Goal: Task Accomplishment & Management: Manage account settings

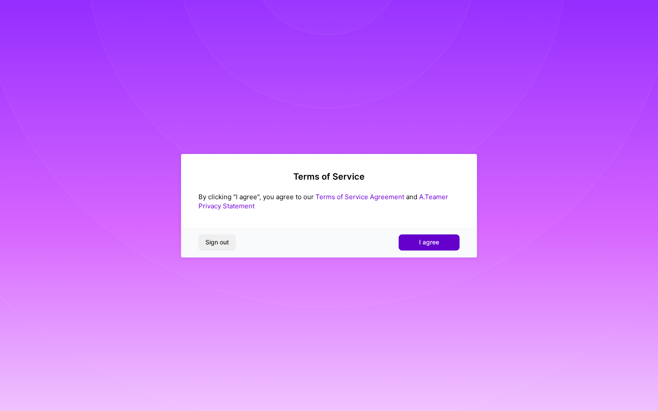
click at [424, 244] on span "I agree" at bounding box center [429, 242] width 20 height 9
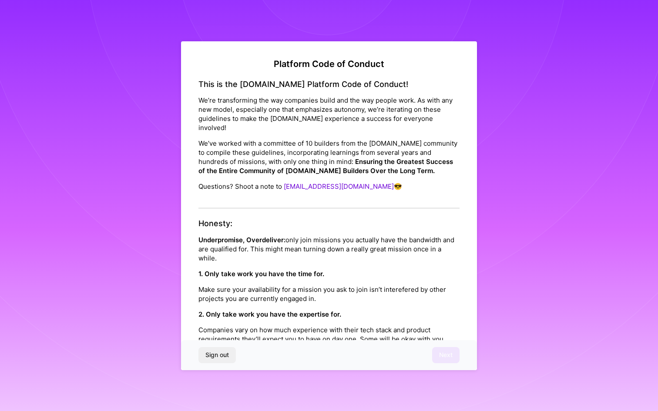
click at [244, 142] on p "We’ve worked with a committee of 10 builders from the [DOMAIN_NAME] community t…" at bounding box center [328, 157] width 261 height 37
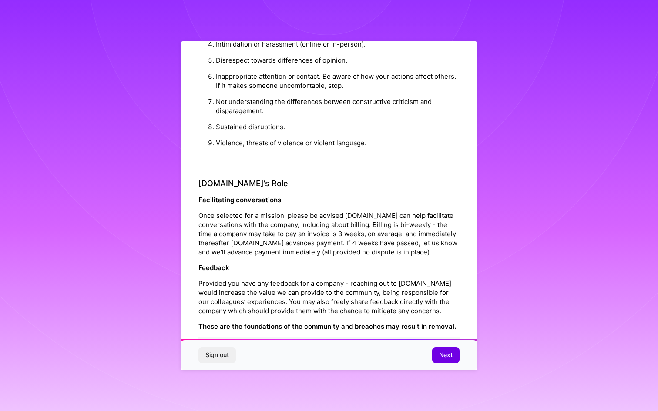
scroll to position [864, 0]
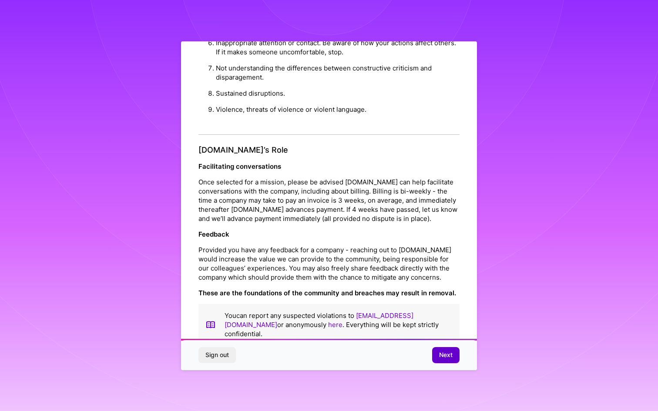
click at [443, 356] on span "Next" at bounding box center [445, 355] width 13 height 9
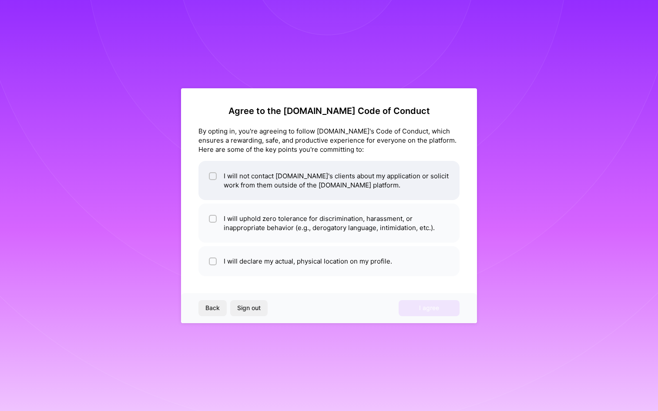
click at [211, 178] on input "checkbox" at bounding box center [214, 177] width 6 height 6
checkbox input "true"
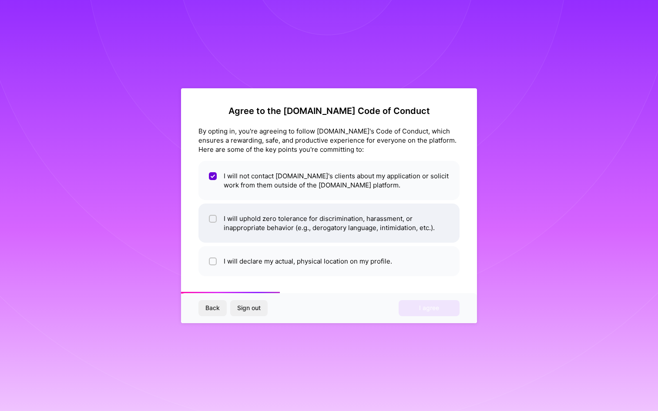
click at [214, 216] on input "checkbox" at bounding box center [214, 219] width 6 height 6
checkbox input "true"
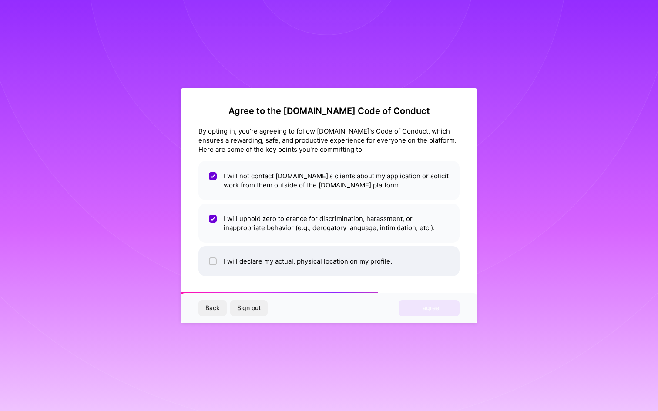
click at [216, 259] on div at bounding box center [213, 262] width 8 height 8
checkbox input "true"
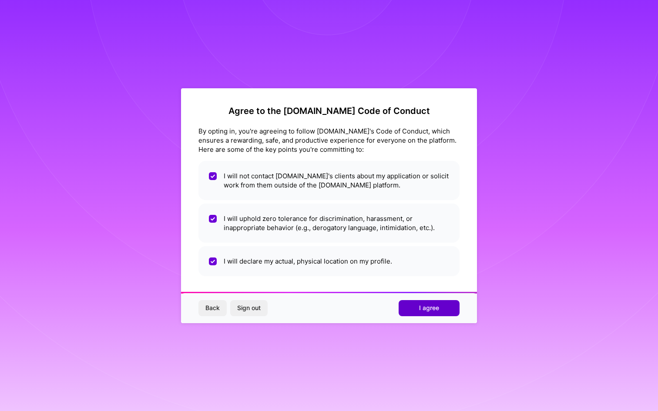
click at [429, 308] on span "I agree" at bounding box center [429, 308] width 20 height 9
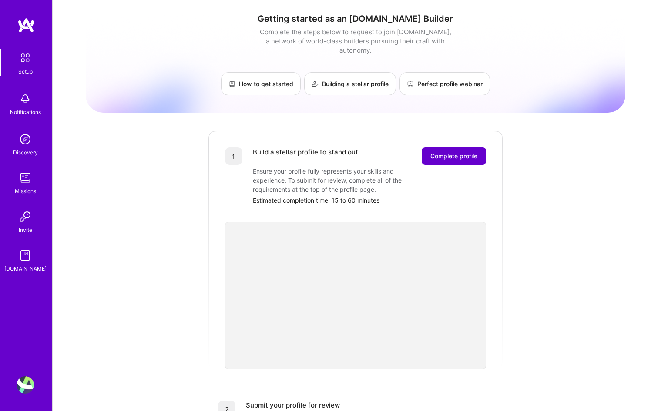
click at [443, 152] on span "Complete profile" at bounding box center [453, 156] width 47 height 9
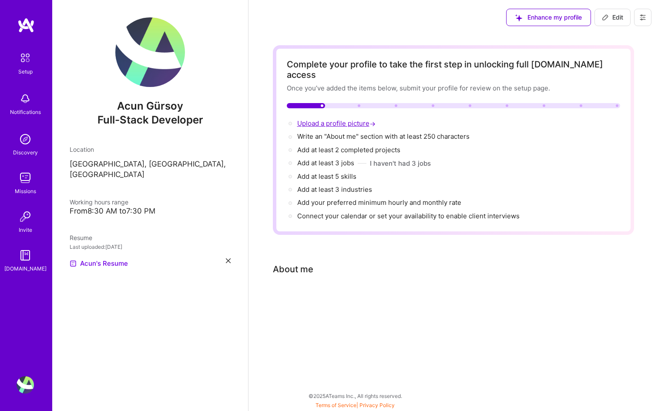
click at [314, 119] on span "Upload a profile picture →" at bounding box center [337, 123] width 80 height 8
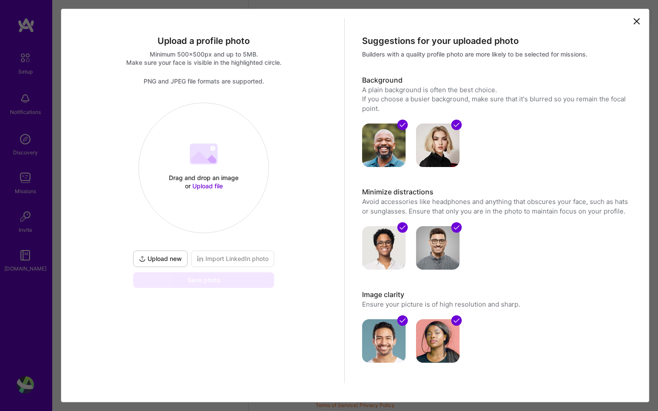
click at [201, 170] on div "Drag and drop an image or Upload file Upload file" at bounding box center [204, 168] width 130 height 92
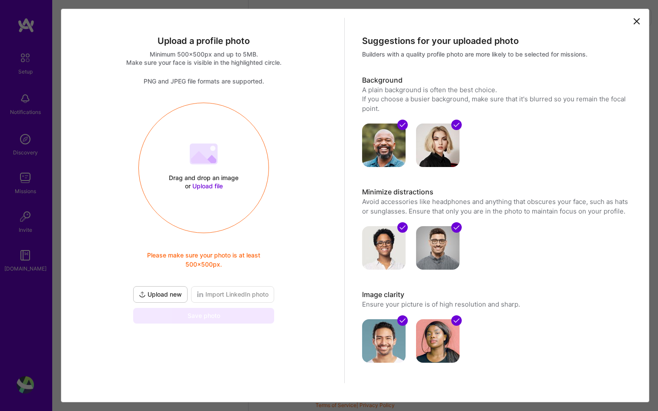
click at [204, 182] on div "Drag and drop an image or Upload file" at bounding box center [204, 182] width 74 height 17
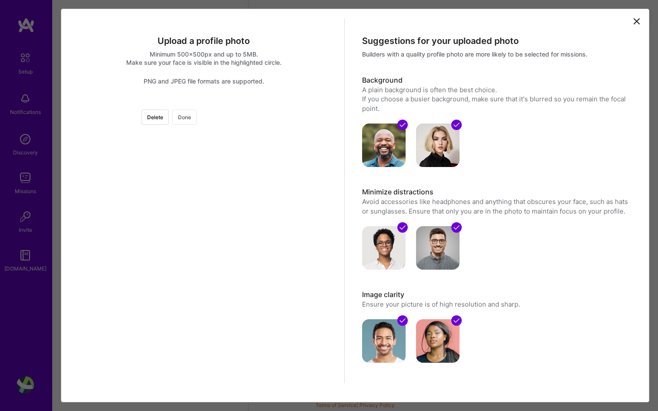
click at [197, 120] on button "Done" at bounding box center [184, 117] width 24 height 15
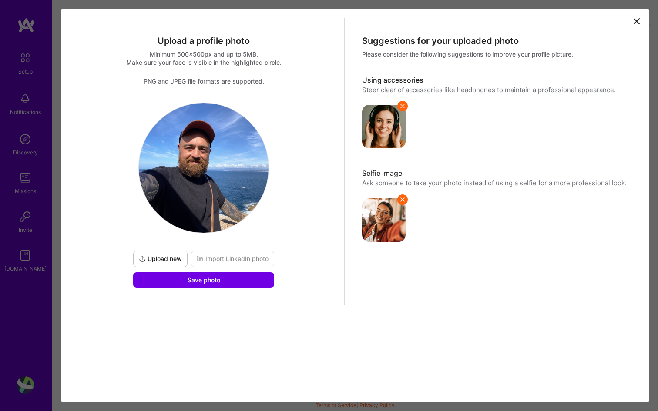
click at [404, 201] on icon at bounding box center [402, 199] width 7 height 7
click at [402, 103] on icon at bounding box center [402, 106] width 7 height 7
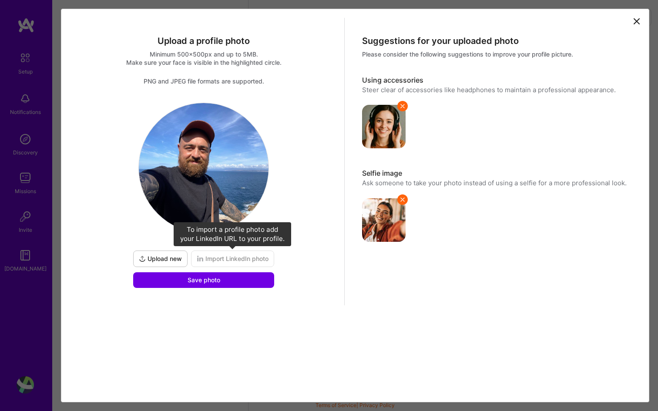
click at [225, 259] on span "Import LinkedIn photo" at bounding box center [233, 259] width 72 height 9
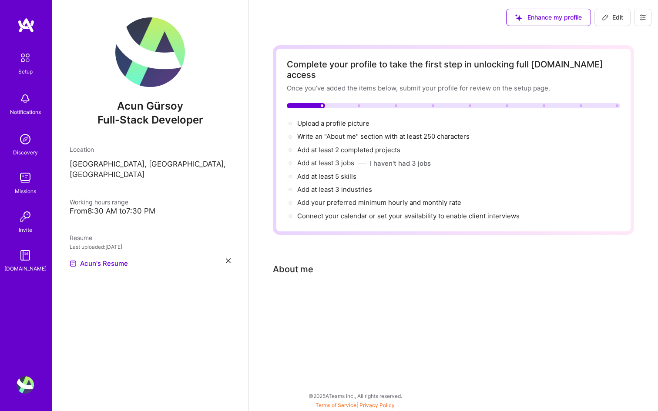
click at [642, 19] on icon at bounding box center [642, 17] width 7 height 7
click at [622, 41] on button "Settings" at bounding box center [618, 37] width 65 height 22
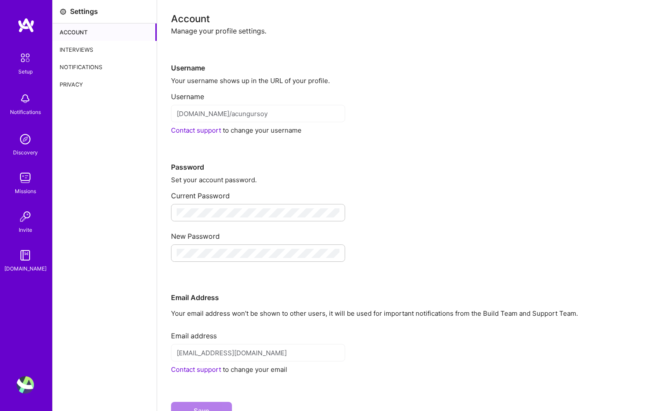
click at [80, 52] on div "Interviews" at bounding box center [105, 49] width 104 height 17
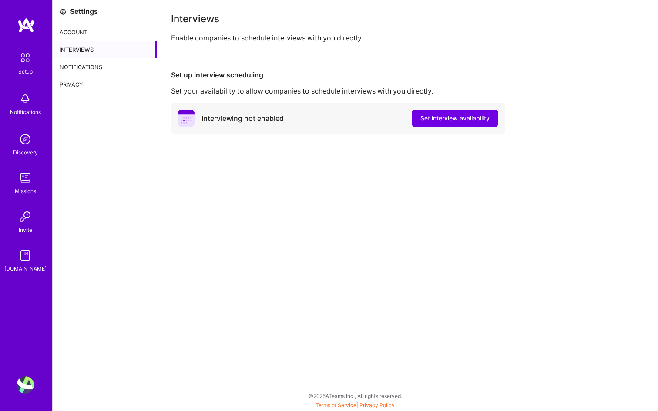
click at [80, 70] on div "Notifications" at bounding box center [105, 66] width 104 height 17
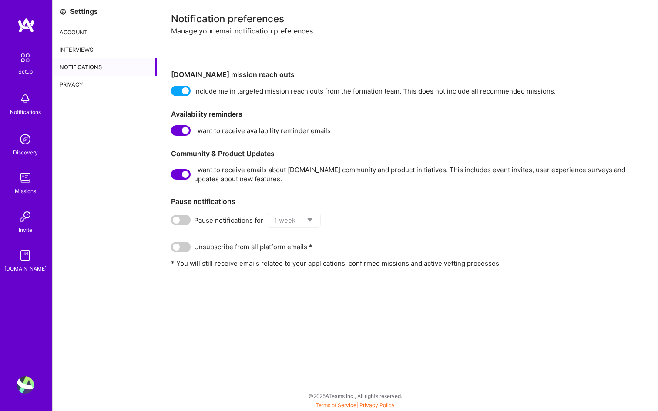
click at [82, 85] on div "Privacy" at bounding box center [105, 84] width 104 height 17
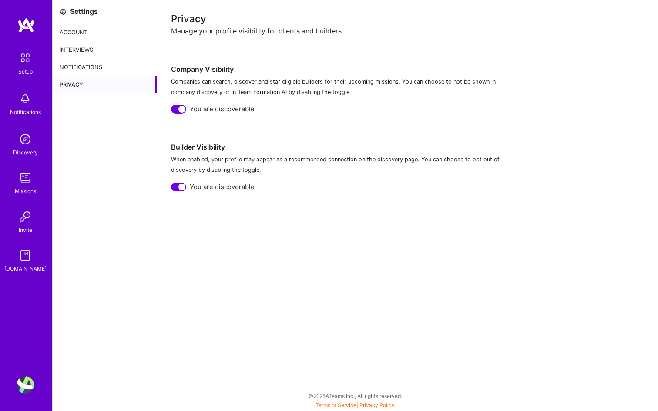
click at [180, 108] on div at bounding box center [181, 109] width 7 height 7
click at [180, 186] on div at bounding box center [181, 187] width 7 height 7
click at [218, 224] on div "Privacy Manage your profile visibility for clients and builders. Company Visibi…" at bounding box center [407, 205] width 501 height 411
click at [78, 73] on div "Notifications" at bounding box center [105, 66] width 104 height 17
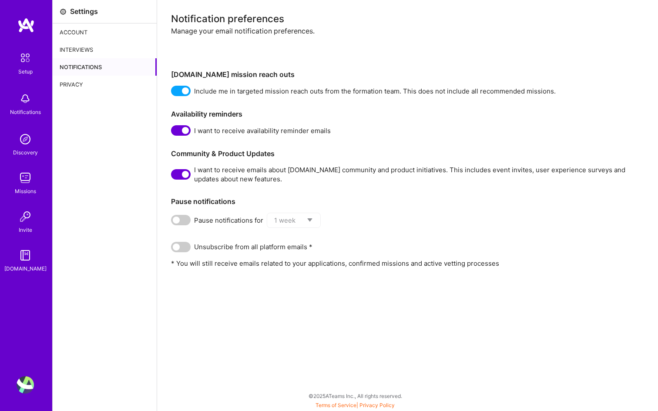
click at [84, 56] on div "Interviews" at bounding box center [105, 49] width 104 height 17
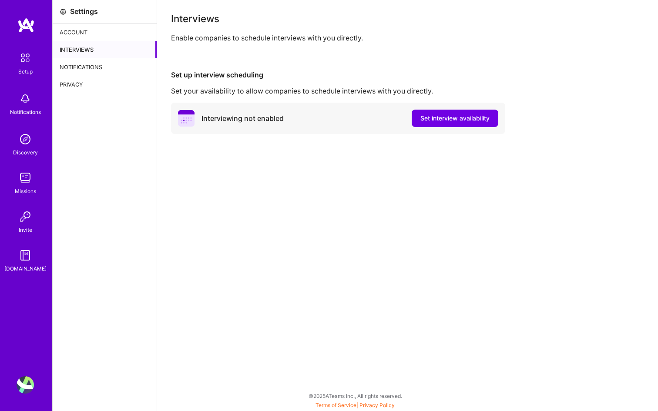
click at [78, 70] on div "Notifications" at bounding box center [105, 66] width 104 height 17
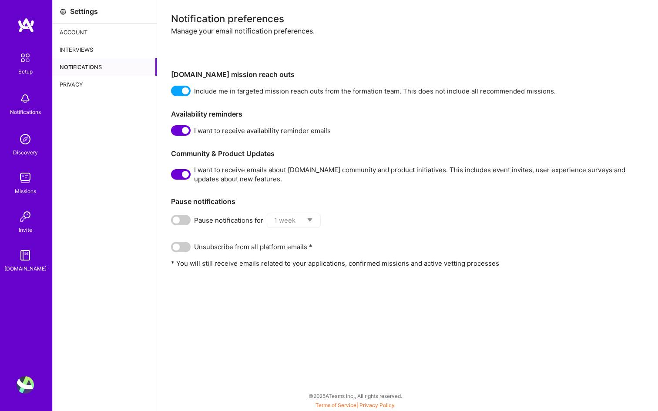
click at [85, 44] on div "Interviews" at bounding box center [105, 49] width 104 height 17
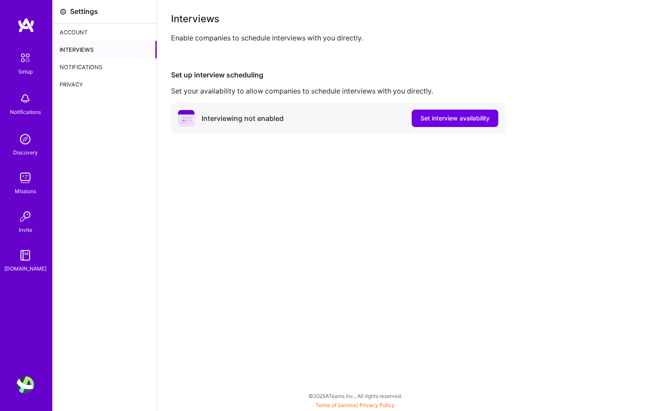
click at [79, 35] on div "Account" at bounding box center [105, 31] width 104 height 17
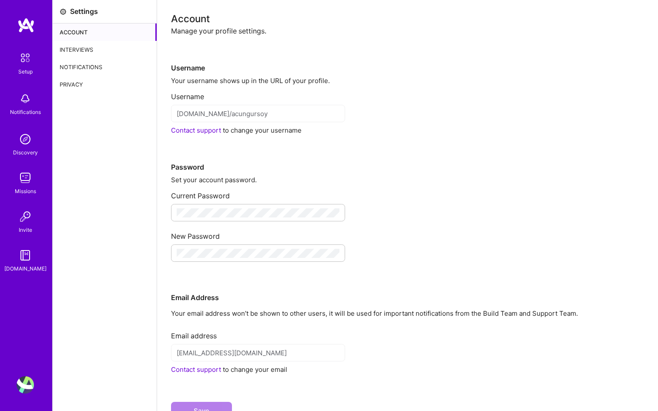
click at [83, 51] on div "Interviews" at bounding box center [105, 49] width 104 height 17
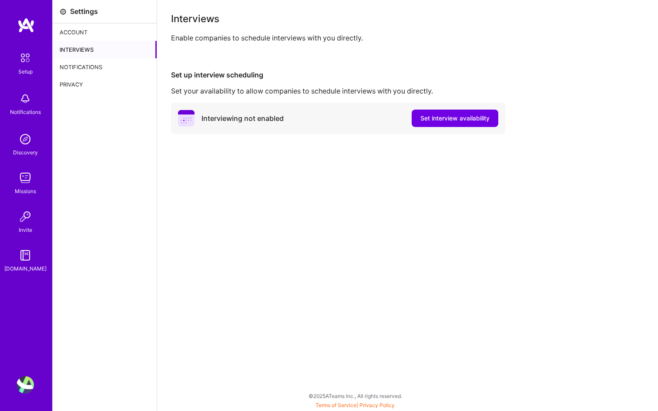
click at [83, 31] on div "Account" at bounding box center [105, 31] width 104 height 17
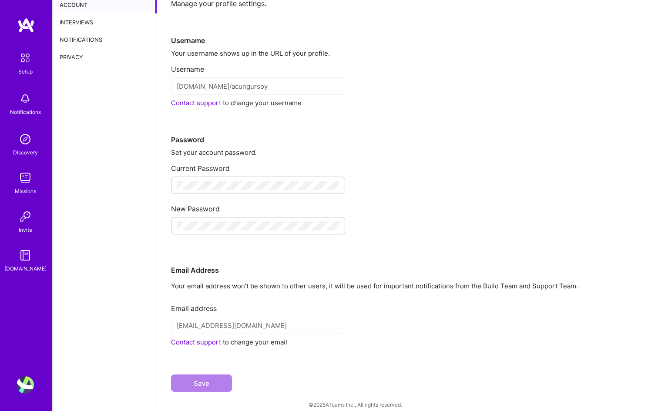
scroll to position [36, 0]
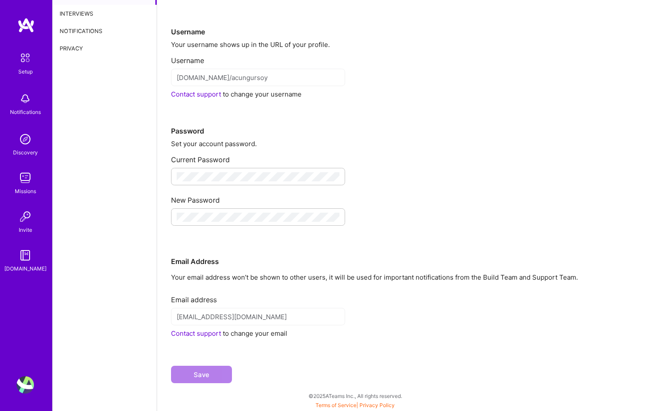
click at [28, 64] on img at bounding box center [25, 58] width 18 height 18
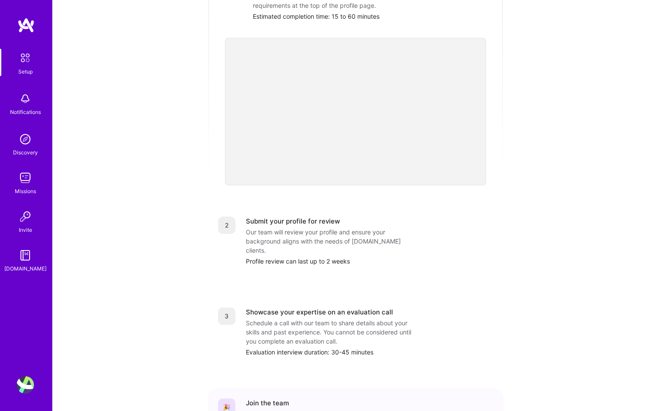
scroll to position [174, 0]
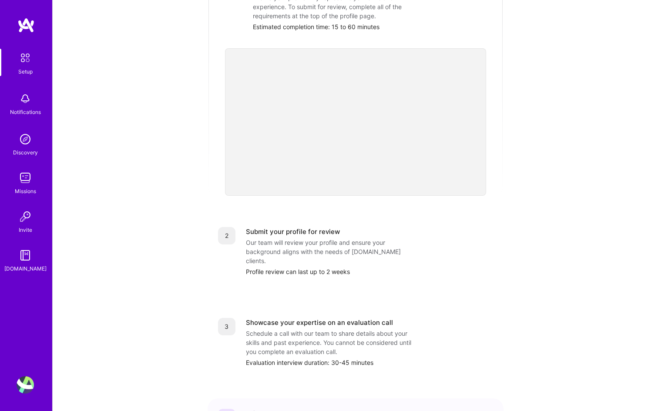
click at [31, 383] on img at bounding box center [25, 384] width 17 height 17
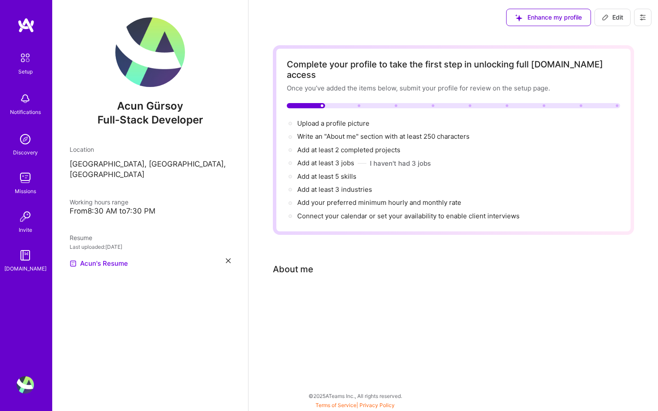
click at [618, 20] on span "Edit" at bounding box center [612, 17] width 21 height 9
select select "US"
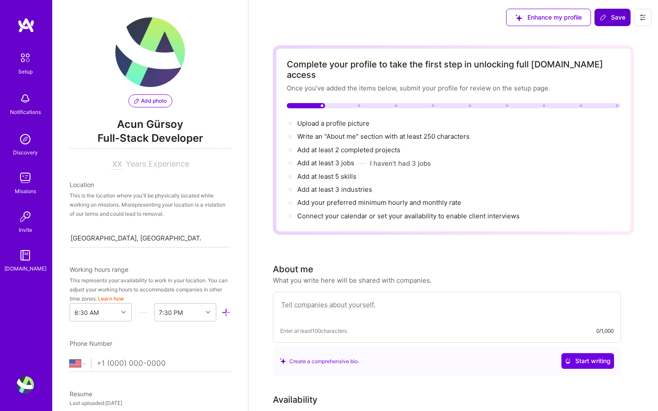
click at [614, 20] on span "Save" at bounding box center [613, 17] width 26 height 9
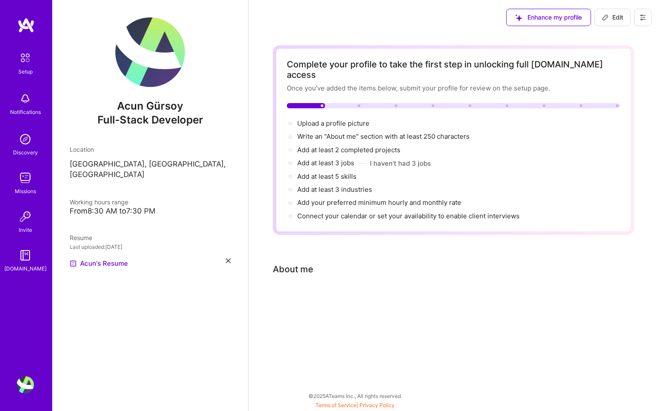
click at [611, 9] on button "Edit" at bounding box center [612, 17] width 36 height 17
select select "US"
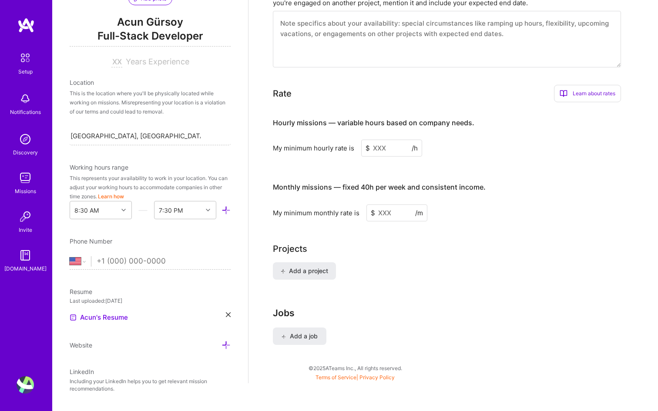
scroll to position [324, 0]
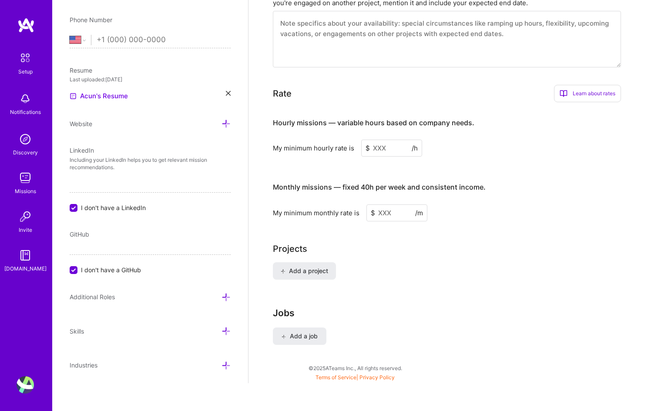
click at [72, 207] on input "I don't have a LinkedIn" at bounding box center [74, 209] width 8 height 8
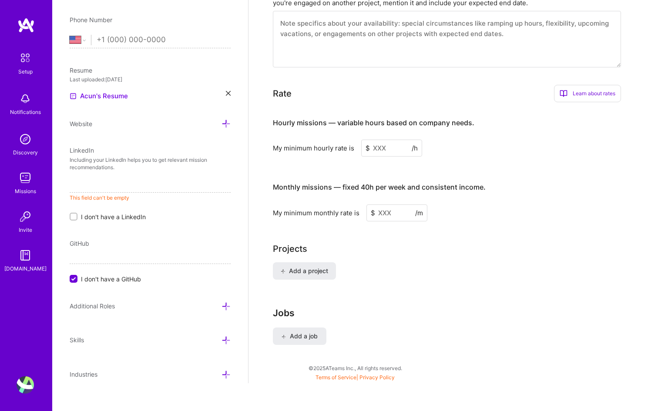
click at [74, 280] on input "I don't have a GitHub" at bounding box center [74, 279] width 8 height 8
click at [74, 289] on input "I don't have a GitHub" at bounding box center [74, 288] width 6 height 6
click at [74, 215] on input "I don't have a LinkedIn" at bounding box center [74, 217] width 6 height 6
checkbox input "true"
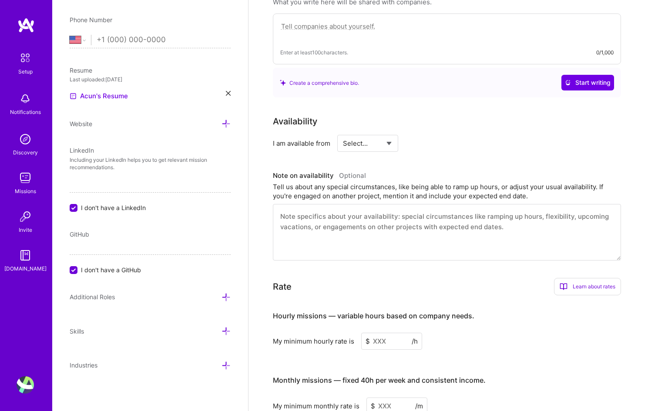
scroll to position [0, 0]
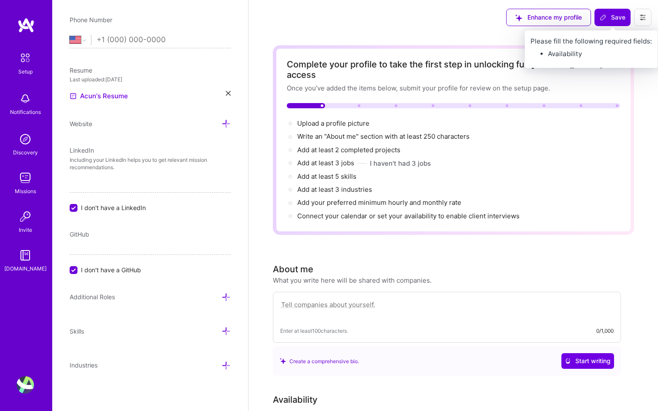
click at [617, 16] on span "Save" at bounding box center [613, 17] width 26 height 9
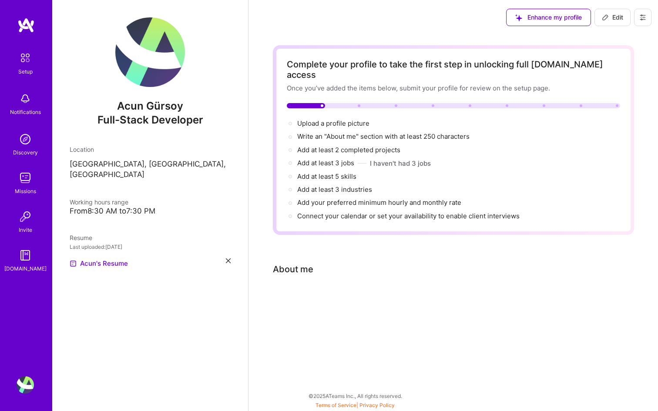
click at [642, 18] on icon at bounding box center [642, 17] width 7 height 7
click at [608, 57] on button "Payment method" at bounding box center [618, 59] width 65 height 22
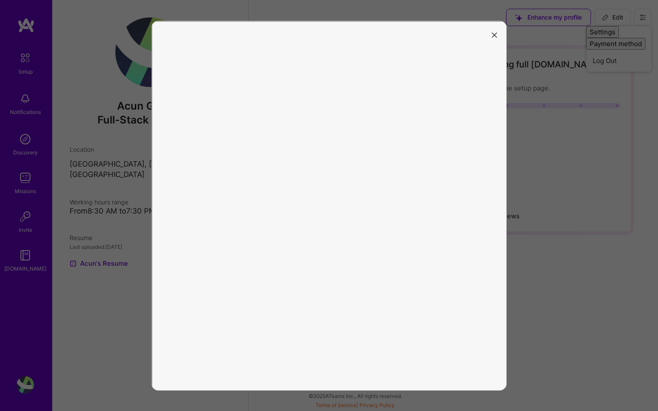
click at [496, 33] on icon "modal" at bounding box center [494, 35] width 5 height 5
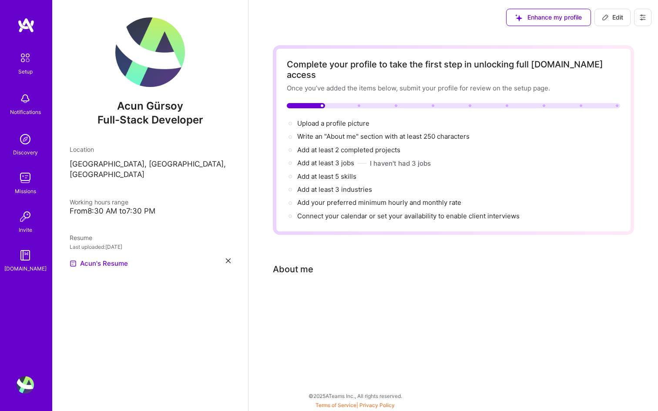
click at [640, 20] on icon at bounding box center [642, 17] width 7 height 7
click at [624, 34] on button "Settings" at bounding box center [618, 37] width 65 height 22
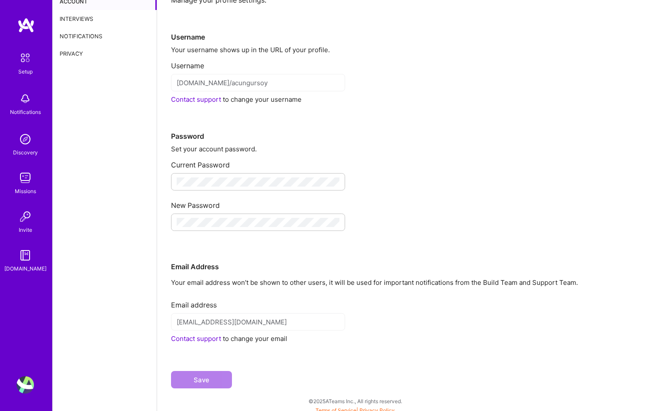
scroll to position [36, 0]
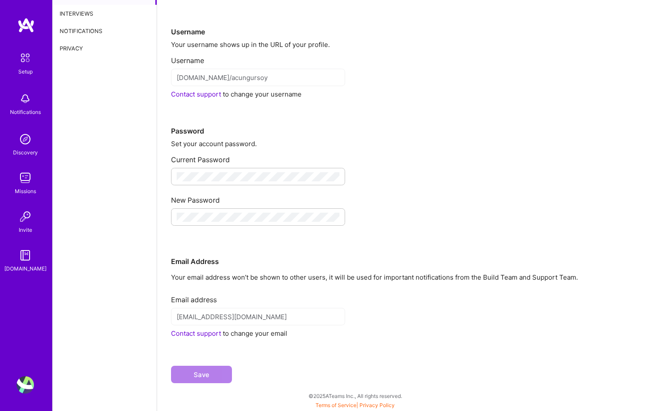
click at [94, 51] on div "Privacy" at bounding box center [105, 48] width 104 height 17
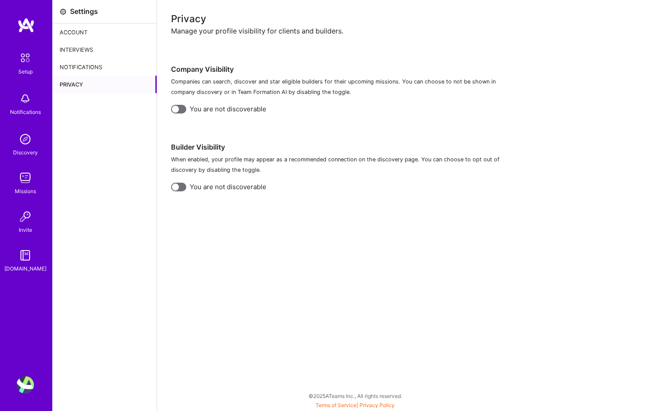
click at [83, 36] on div "Account" at bounding box center [105, 31] width 104 height 17
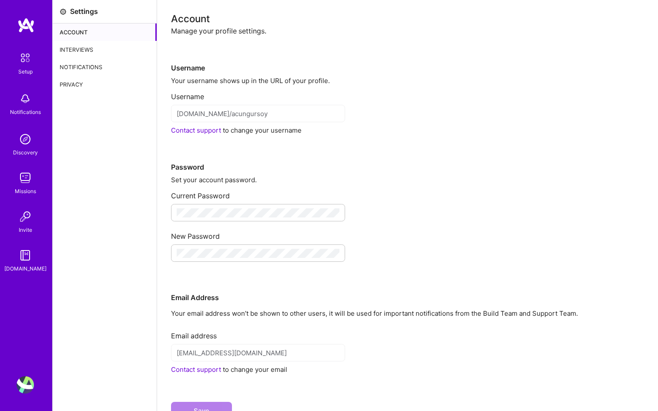
click at [28, 21] on img at bounding box center [25, 25] width 17 height 16
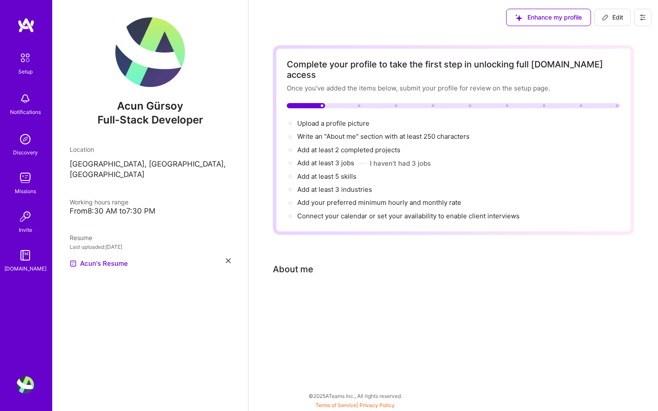
click at [643, 18] on icon at bounding box center [642, 17] width 7 height 7
click at [608, 81] on button "Log Out" at bounding box center [618, 81] width 65 height 22
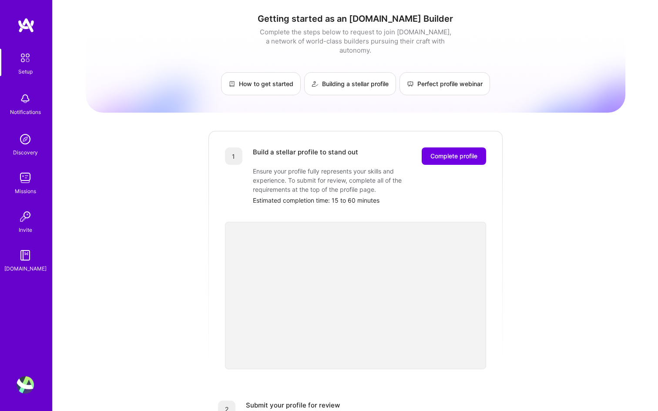
click at [24, 391] on img at bounding box center [25, 384] width 17 height 17
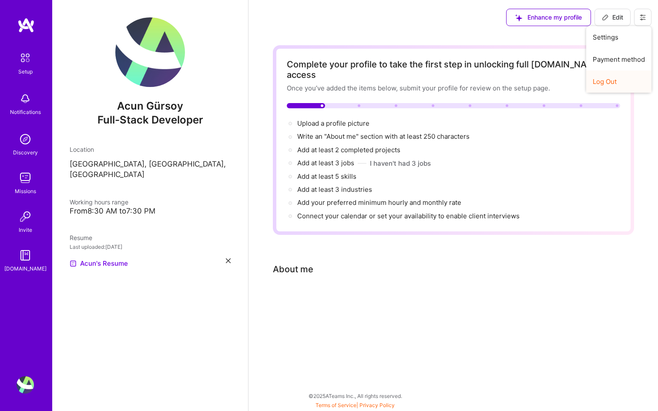
click at [612, 84] on button "Log Out" at bounding box center [618, 81] width 65 height 22
